Goal: Task Accomplishment & Management: Use online tool/utility

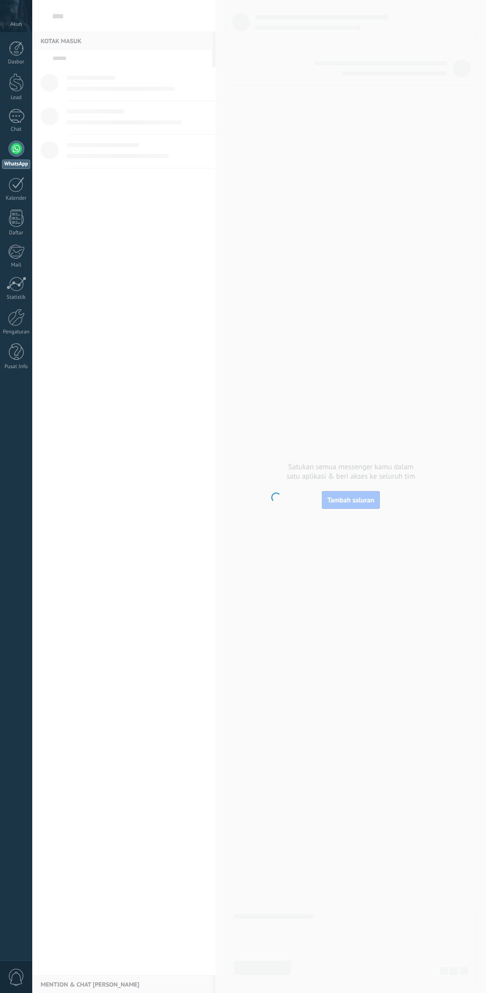
click at [362, 500] on body "© 2025 Semua hak cipta dilindungi | Syarat Penggunaan Hubungi Dukungan Akun Dio…" at bounding box center [243, 496] width 486 height 993
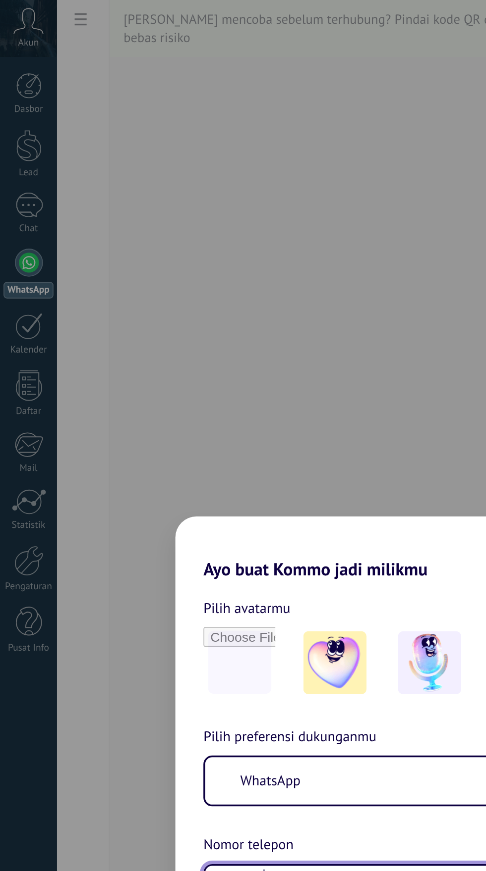
click at [213, 515] on input "***" at bounding box center [259, 503] width 221 height 23
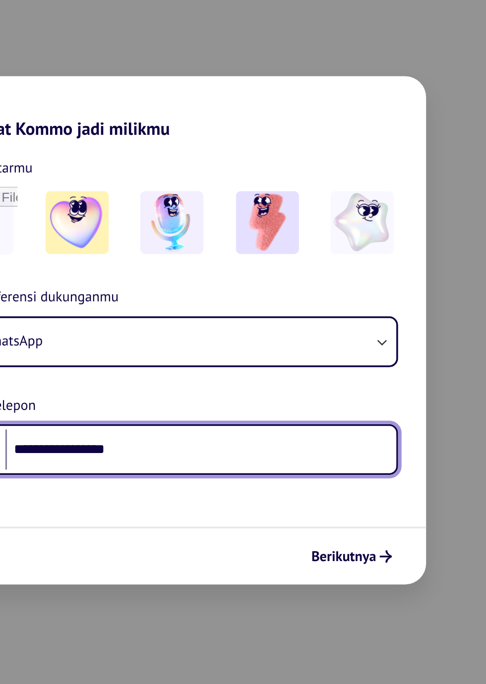
type input "**********"
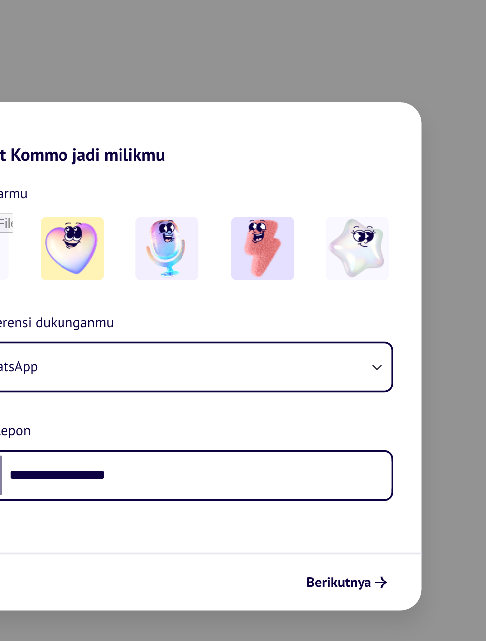
click at [365, 445] on icon "submit" at bounding box center [363, 448] width 7 height 7
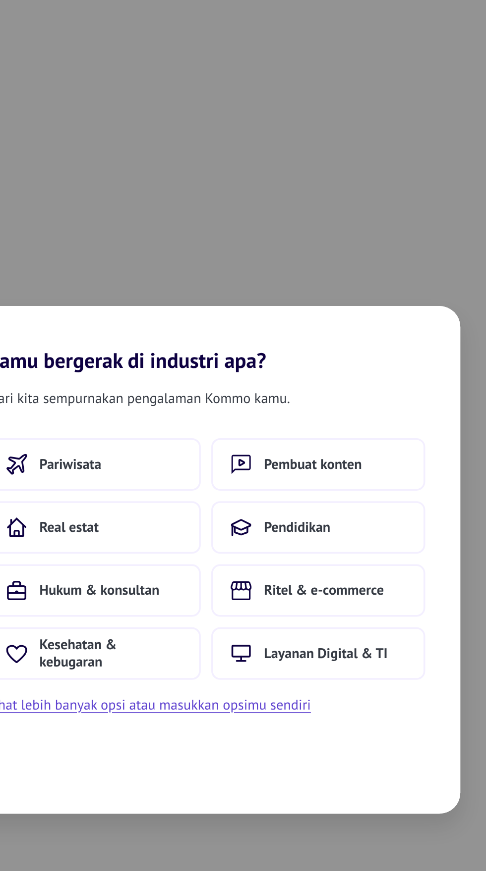
click at [313, 385] on span "Pembuat konten" at bounding box center [302, 382] width 55 height 10
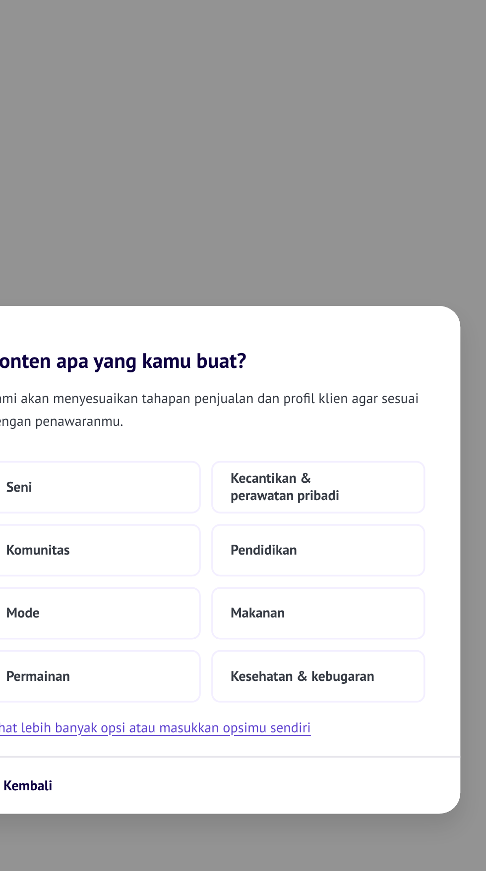
click at [326, 403] on span "Kecantikan & perawatan pribadi" at bounding box center [306, 395] width 99 height 20
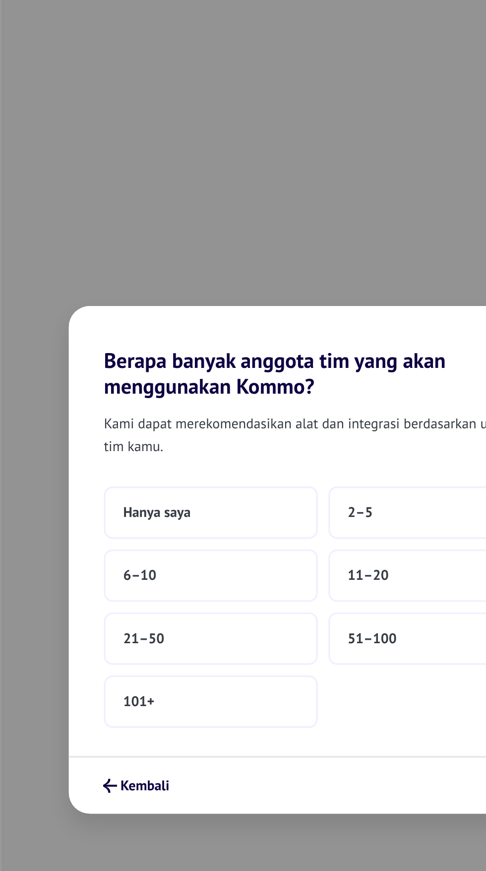
click at [285, 478] on button "51–100" at bounding box center [306, 481] width 121 height 30
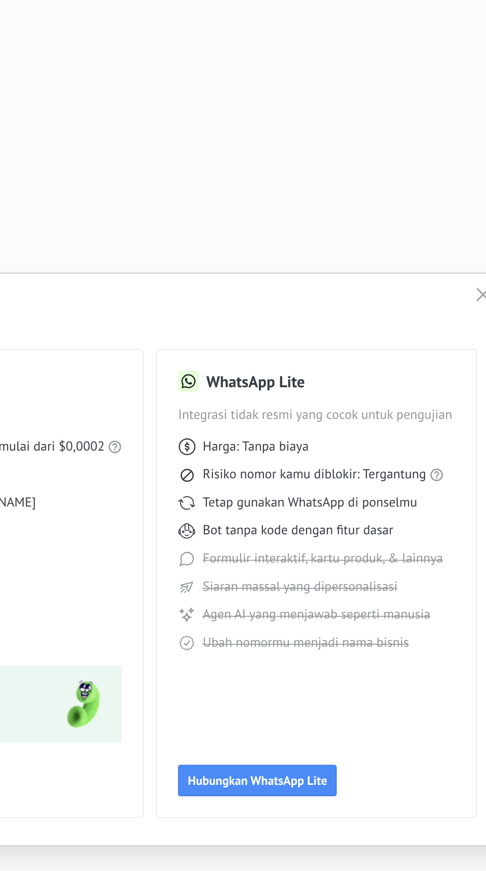
click at [355, 560] on span "Hubungkan WhatsApp Lite" at bounding box center [342, 560] width 79 height 7
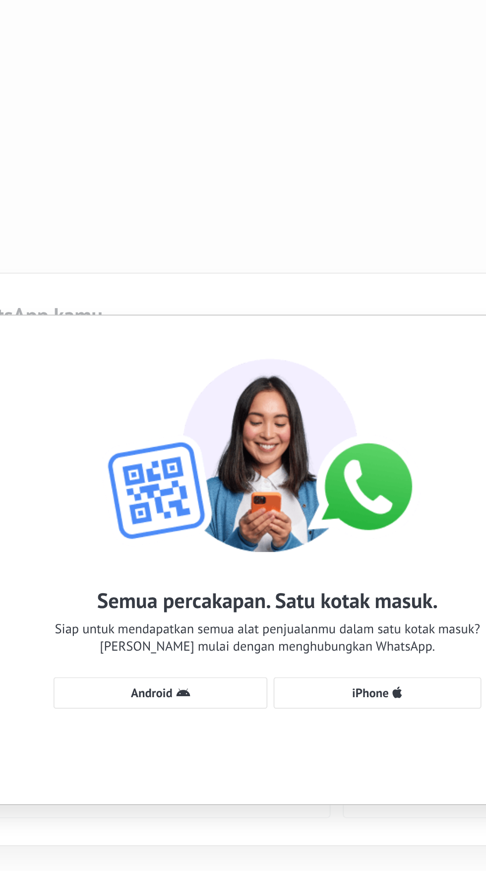
click at [308, 509] on span "iPhone" at bounding box center [301, 511] width 21 height 7
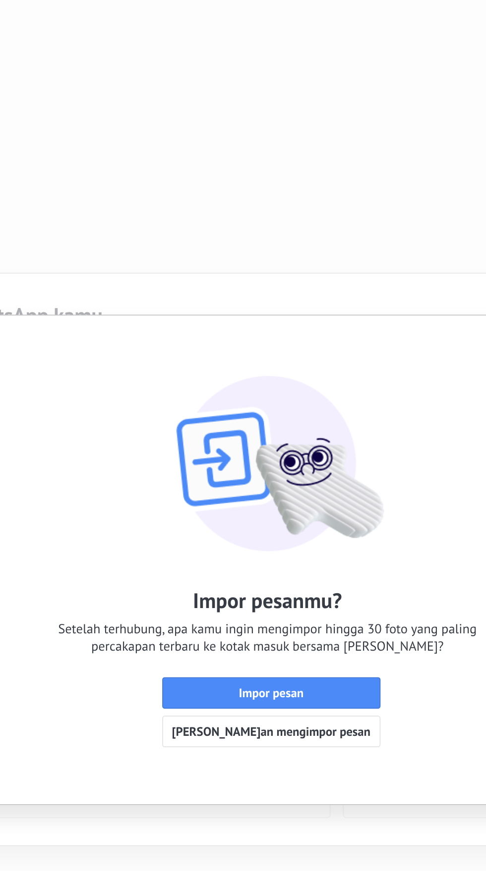
click at [279, 510] on span "Impor pesan" at bounding box center [245, 511] width 112 height 7
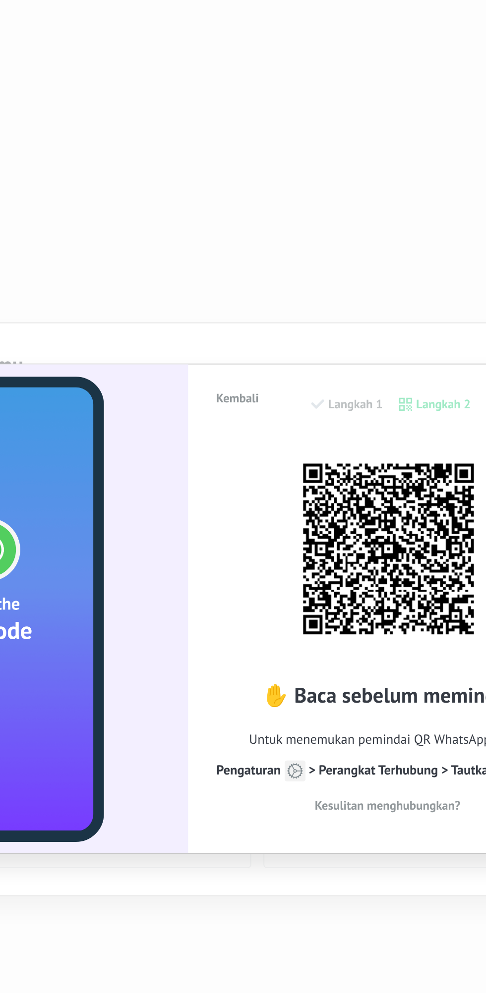
click at [344, 463] on img at bounding box center [355, 462] width 109 height 109
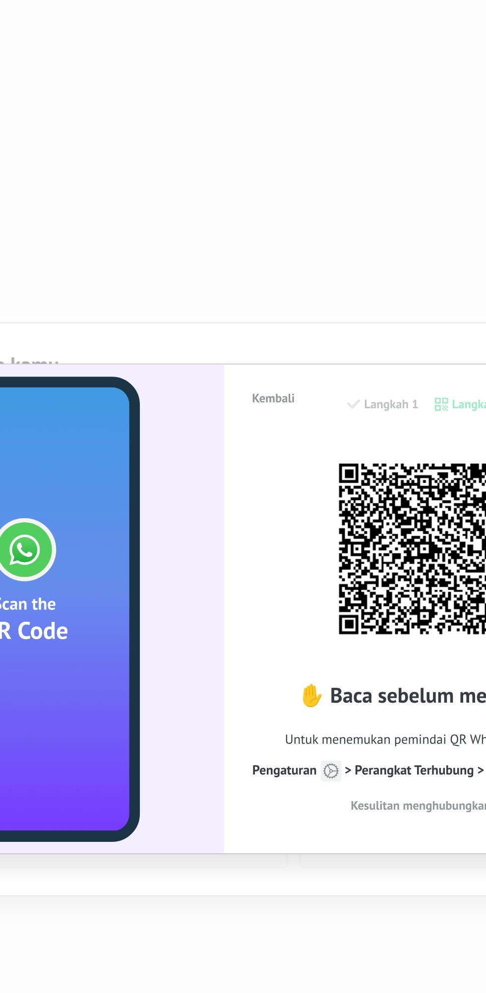
click at [362, 473] on img at bounding box center [355, 462] width 109 height 109
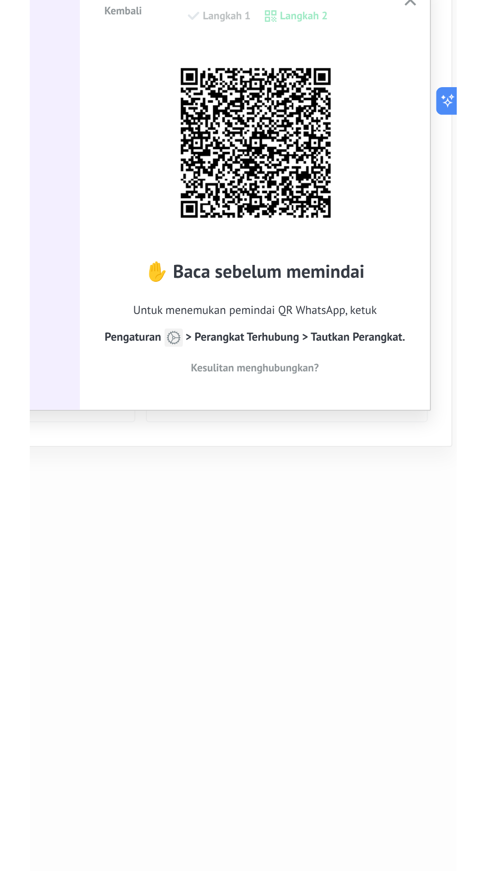
scroll to position [49, 0]
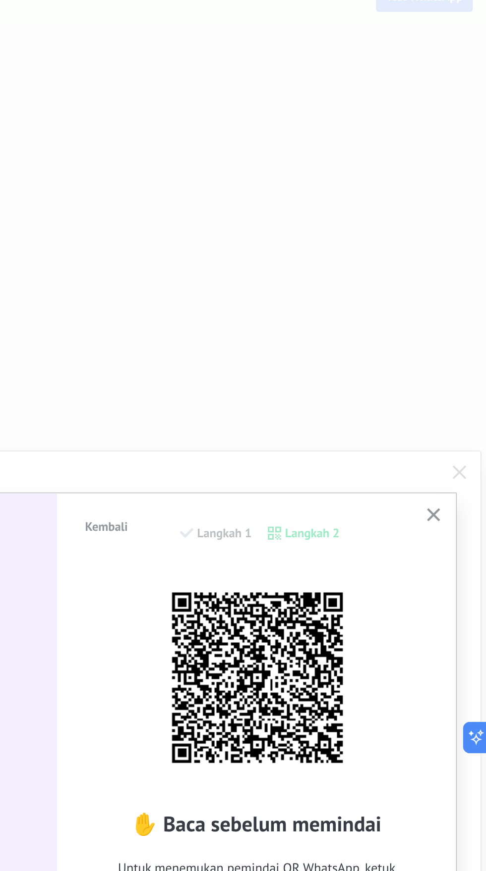
click at [390, 327] on div "Kembali Langkah 1 Langkah 2" at bounding box center [356, 325] width 196 height 25
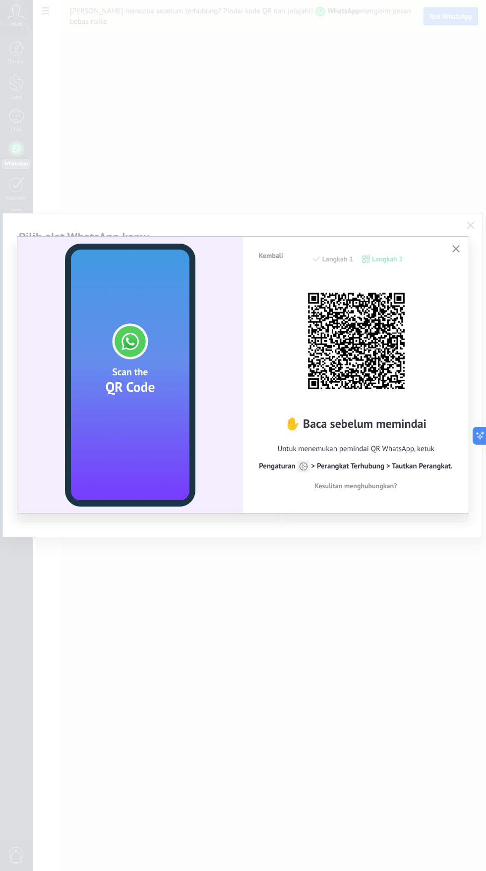
scroll to position [0, 0]
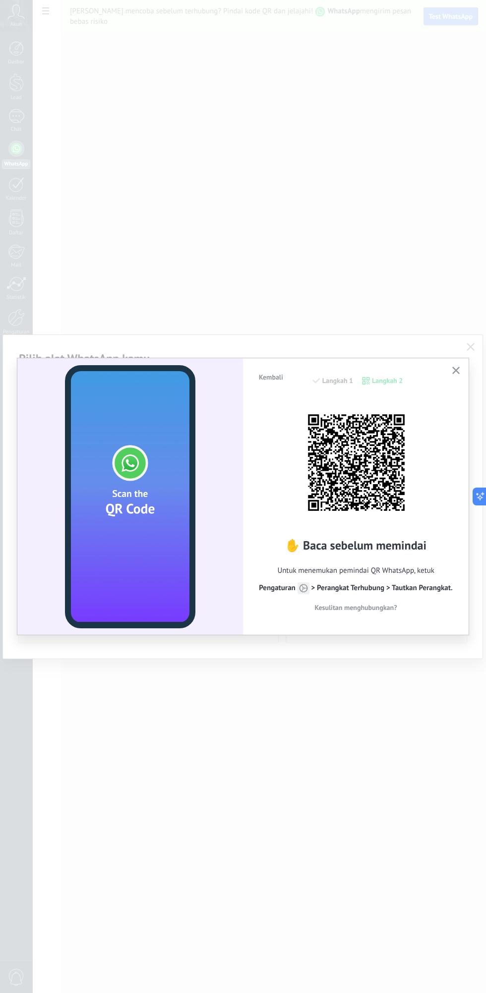
click at [448, 506] on div "✋ Baca sebelum memindai Untuk menemukan pemindai QR WhatsApp, ketuk Pengaturan …" at bounding box center [356, 508] width 196 height 221
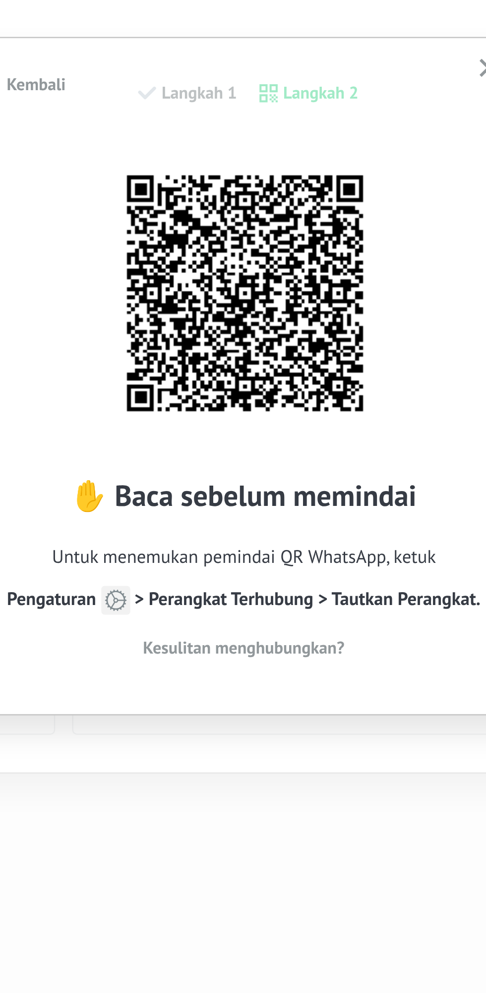
click at [402, 542] on h2 "✋ Baca sebelum memindai" at bounding box center [356, 545] width 196 height 15
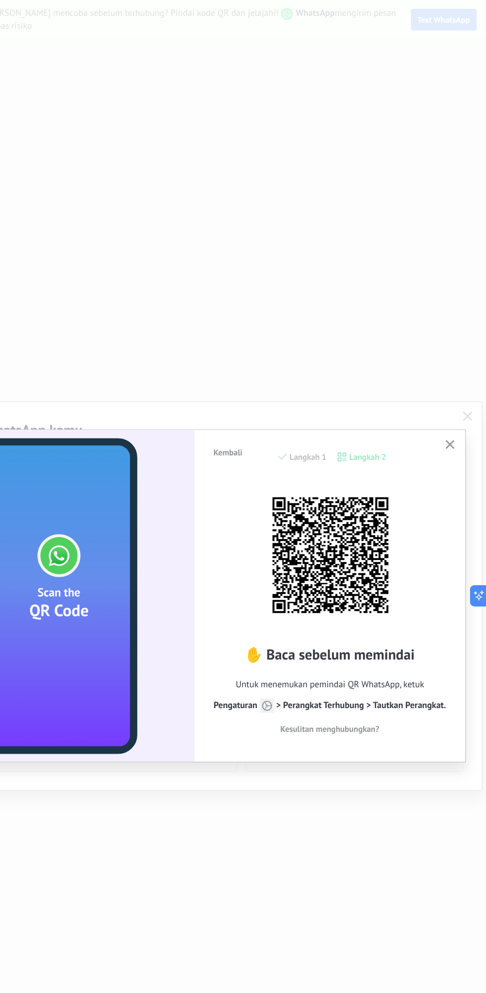
click at [467, 488] on div "Kembali Langkah 1 Langkah 2 ✋ Baca sebelum memindai Untuk menemukan pemindai QR…" at bounding box center [355, 495] width 225 height 275
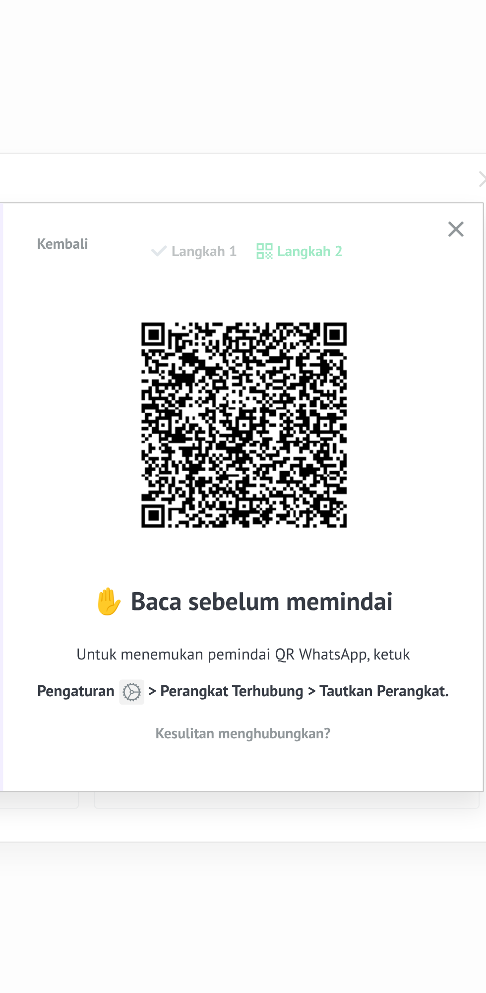
click at [450, 507] on div "✋ Baca sebelum memindai Untuk menemukan pemindai QR WhatsApp, ketuk Pengaturan …" at bounding box center [356, 508] width 196 height 221
click at [452, 376] on button "button" at bounding box center [455, 370] width 12 height 13
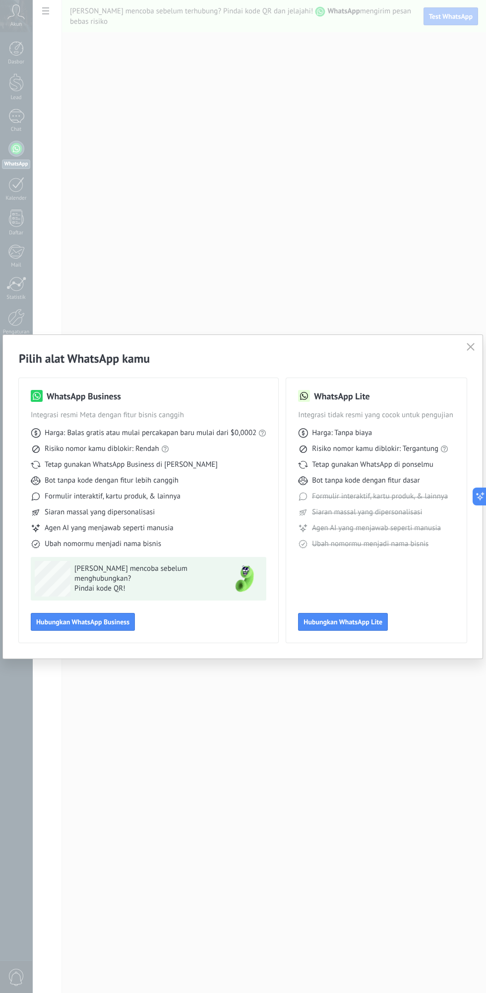
click at [189, 726] on div "Pilih alat WhatsApp kamu WhatsApp Business Integrasi resmi Meta dengan fitur bi…" at bounding box center [243, 496] width 486 height 993
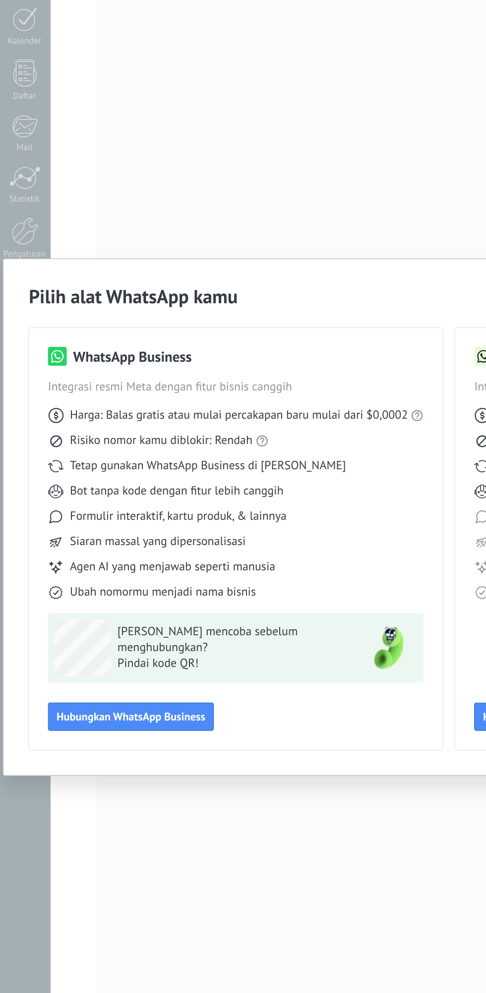
click at [104, 622] on span "Hubungkan WhatsApp Business" at bounding box center [82, 621] width 93 height 7
click at [99, 625] on span "Hubungkan WhatsApp Business" at bounding box center [82, 621] width 93 height 7
click at [74, 618] on span "Hubungkan WhatsApp Business" at bounding box center [82, 621] width 93 height 7
click at [86, 622] on span "Hubungkan WhatsApp Business" at bounding box center [82, 621] width 93 height 7
click at [106, 622] on span "Hubungkan WhatsApp Business" at bounding box center [82, 621] width 93 height 7
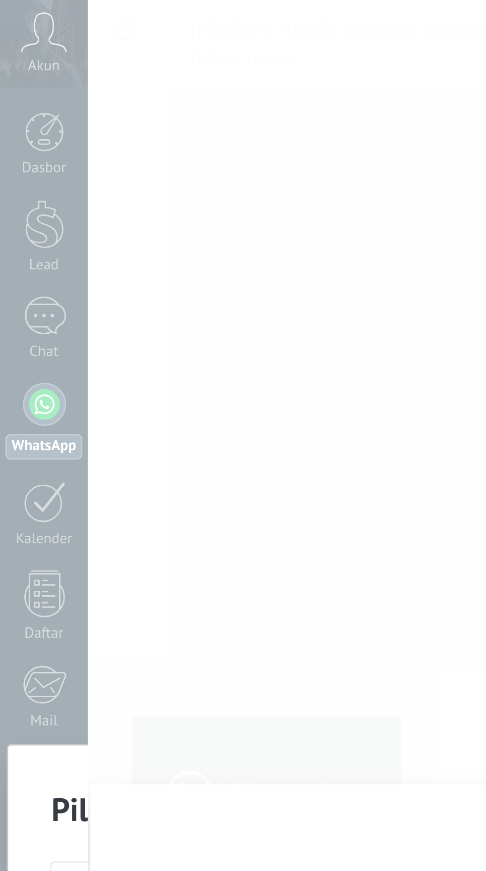
click at [19, 222] on div "Pilih alat WhatsApp kamu WhatsApp Business Integrasi resmi Meta dengan fitur bi…" at bounding box center [243, 435] width 486 height 871
click at [18, 224] on div "Pilih alat WhatsApp kamu WhatsApp Business Integrasi resmi Meta dengan fitur bi…" at bounding box center [243, 435] width 486 height 871
